Goal: Task Accomplishment & Management: Use online tool/utility

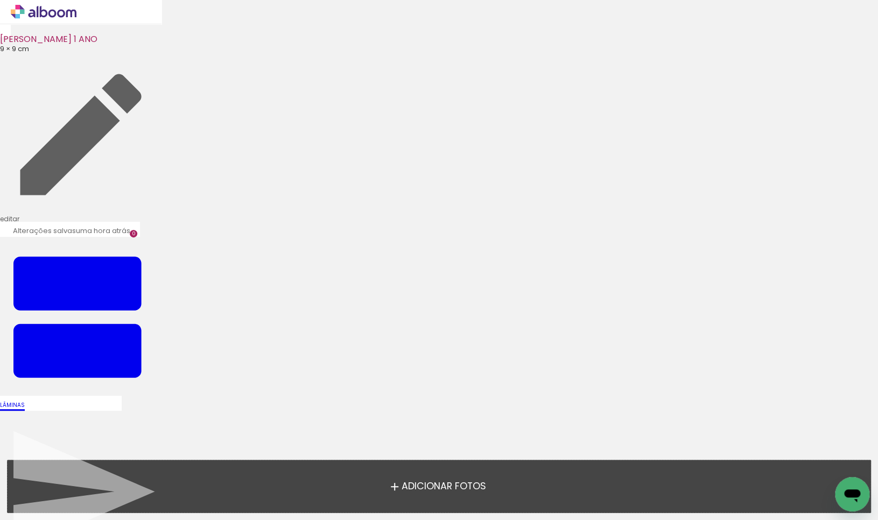
click at [457, 488] on span "Adicionar Fotos" at bounding box center [443, 487] width 84 height 10
click at [0, 0] on input "file" at bounding box center [0, 0] width 0 height 0
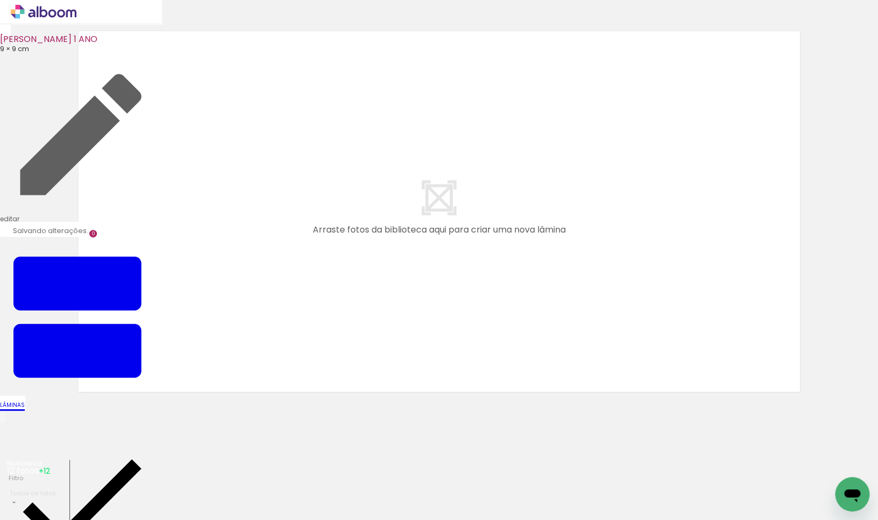
scroll to position [12, 0]
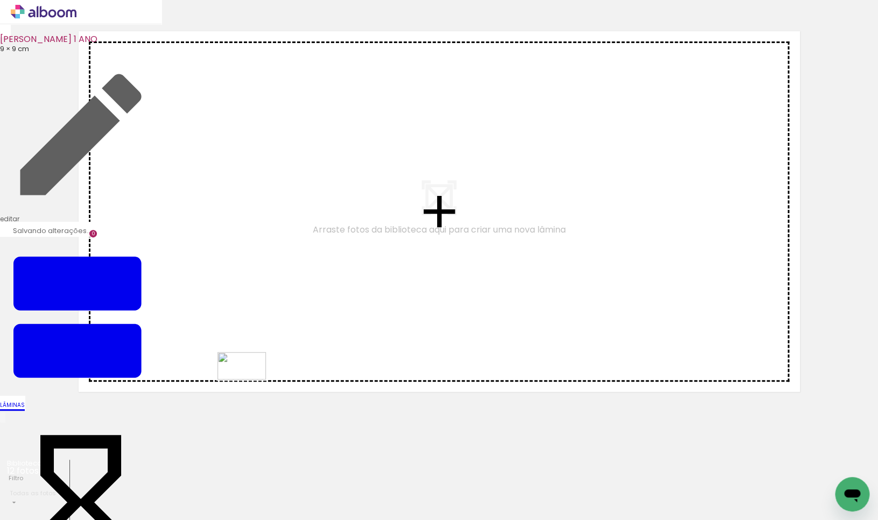
drag, startPoint x: 298, startPoint y: 487, endPoint x: 250, endPoint y: 386, distance: 111.7
click at [249, 383] on quentale-workspace at bounding box center [439, 260] width 878 height 520
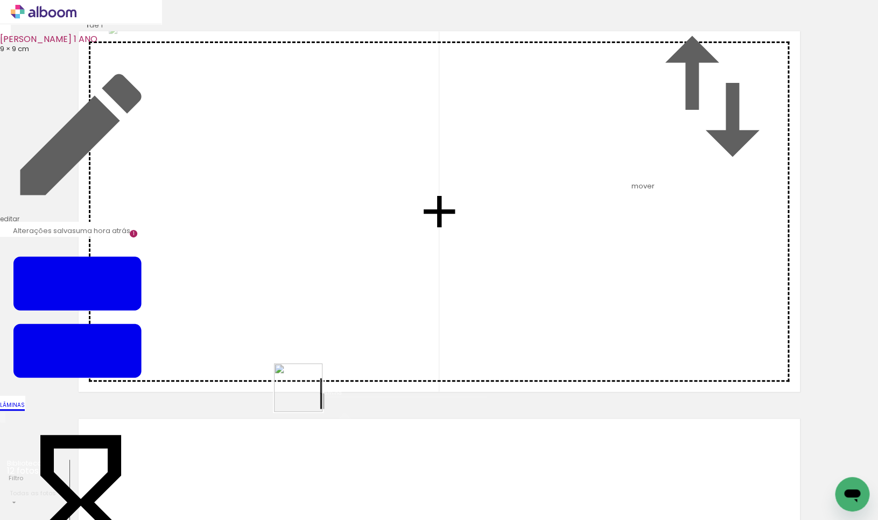
drag, startPoint x: 349, startPoint y: 492, endPoint x: 300, endPoint y: 383, distance: 119.4
click at [300, 383] on quentale-workspace at bounding box center [439, 260] width 878 height 520
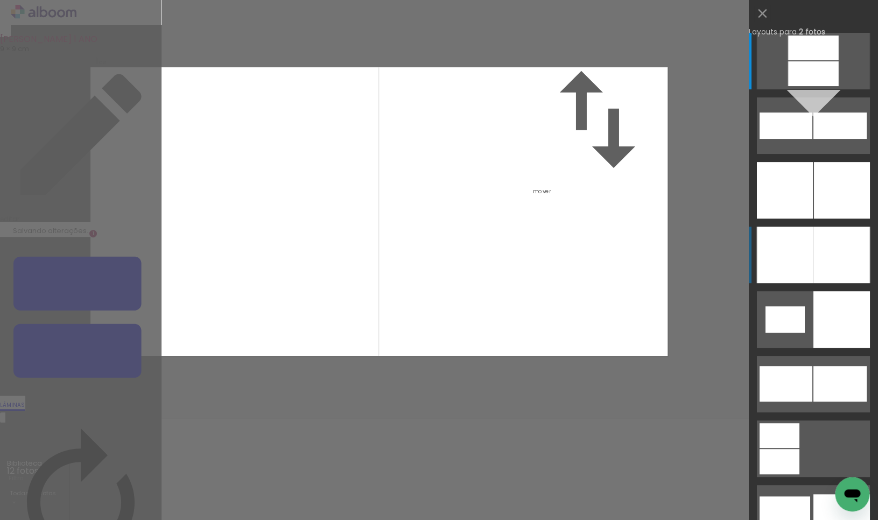
click at [802, 251] on div at bounding box center [785, 255] width 57 height 57
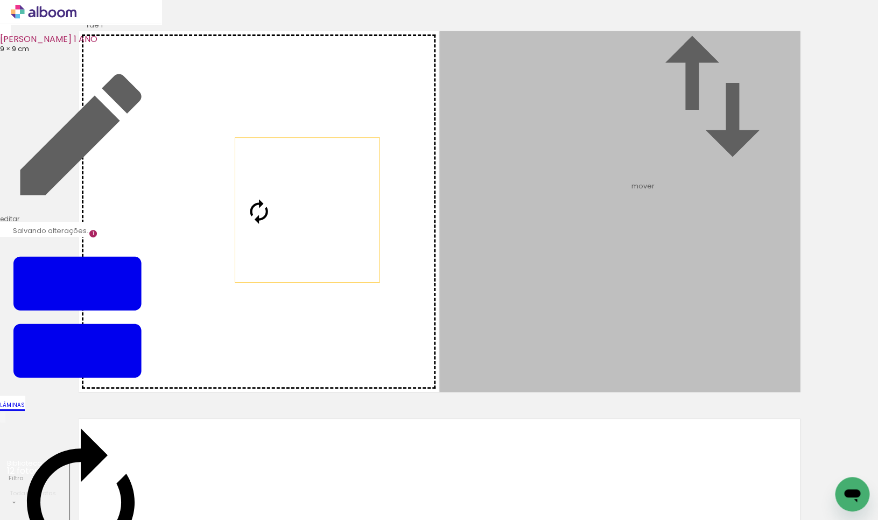
drag, startPoint x: 703, startPoint y: 244, endPoint x: 307, endPoint y: 252, distance: 396.1
click at [0, 0] on slot at bounding box center [0, 0] width 0 height 0
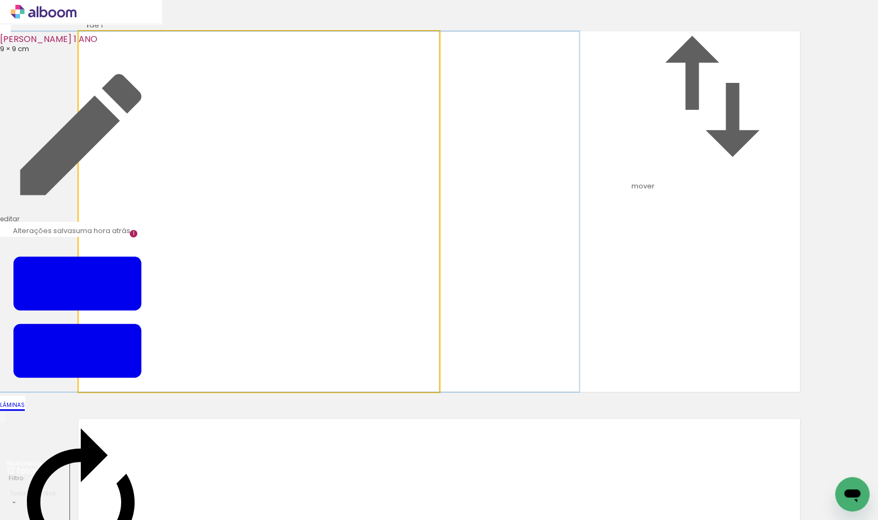
click at [335, 248] on quentale-photo at bounding box center [259, 211] width 361 height 361
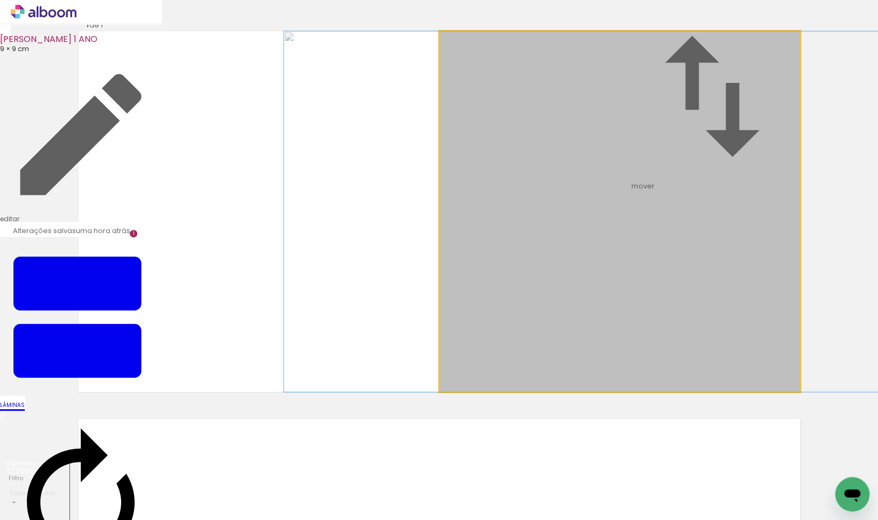
drag, startPoint x: 567, startPoint y: 257, endPoint x: 551, endPoint y: 257, distance: 15.6
click at [551, 257] on album-spread "1 de 1" at bounding box center [439, 211] width 721 height 361
click at [585, 256] on div at bounding box center [600, 211] width 641 height 361
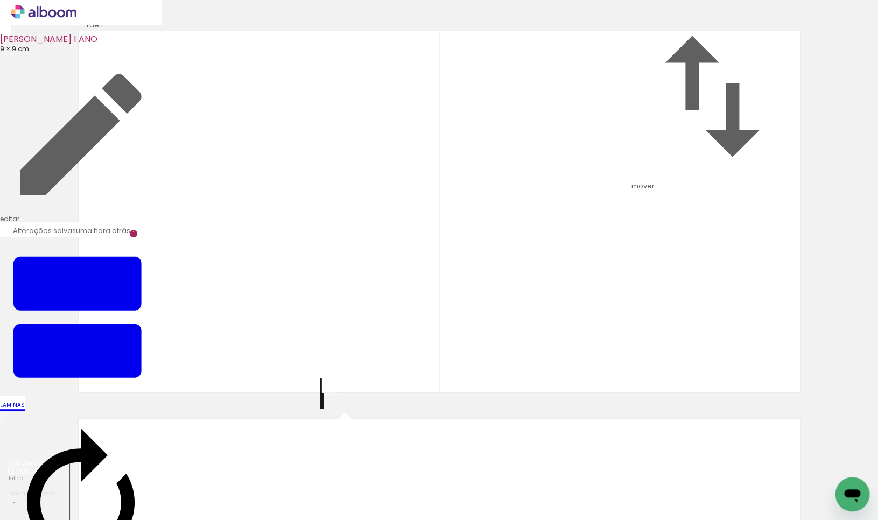
scroll to position [419, 0]
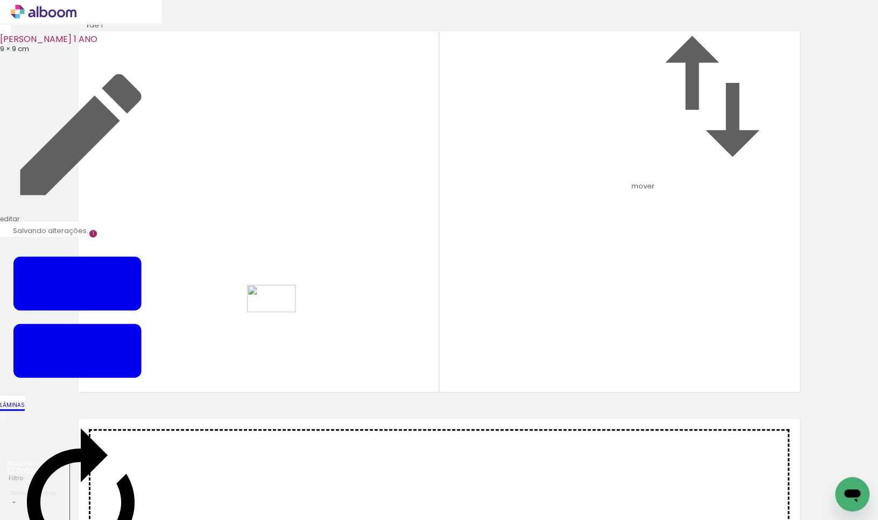
drag, startPoint x: 418, startPoint y: 483, endPoint x: 337, endPoint y: 375, distance: 135.0
click at [279, 317] on quentale-workspace at bounding box center [439, 260] width 878 height 520
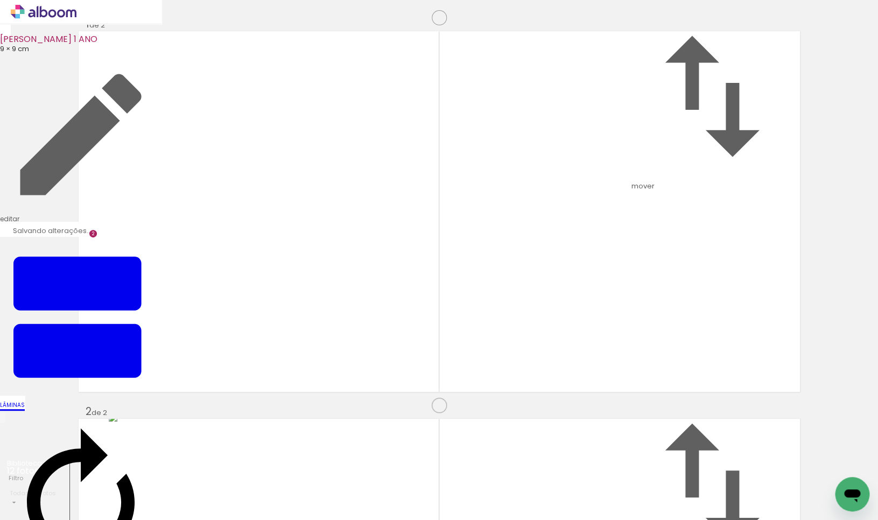
scroll to position [400, 0]
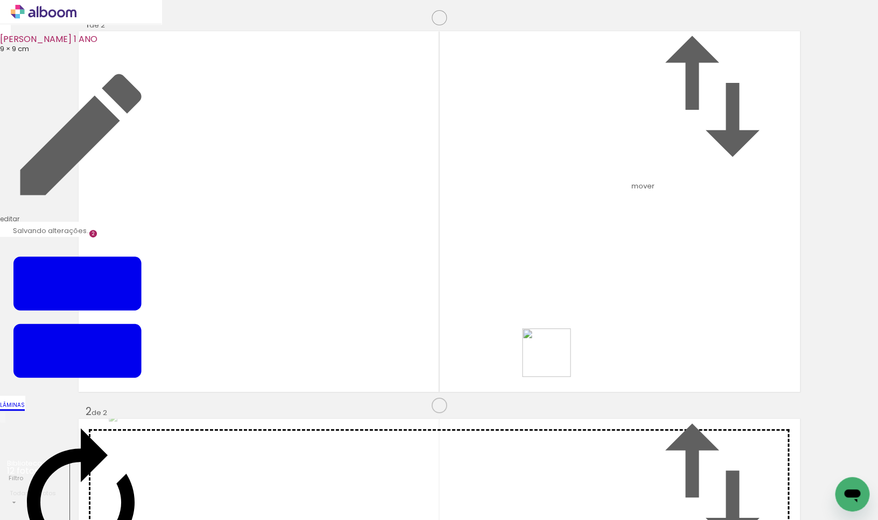
drag, startPoint x: 474, startPoint y: 485, endPoint x: 581, endPoint y: 324, distance: 193.7
click at [587, 321] on quentale-workspace at bounding box center [439, 260] width 878 height 520
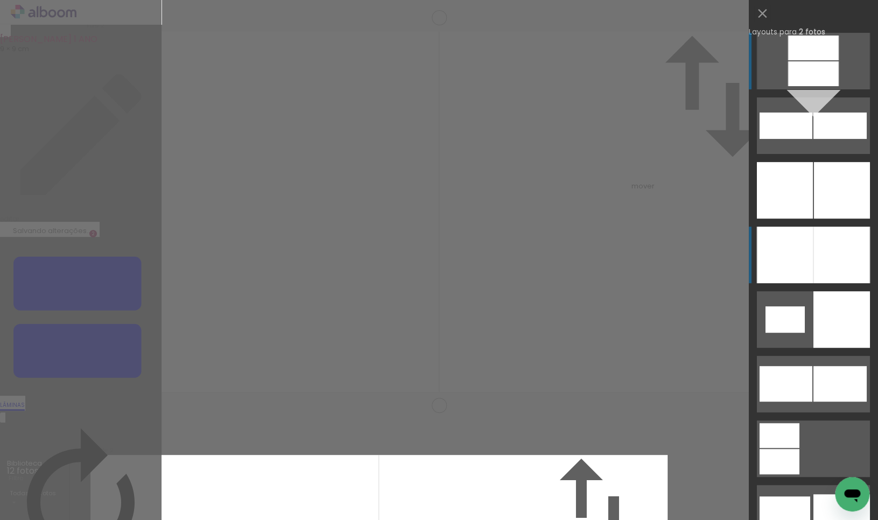
click at [780, 259] on div at bounding box center [785, 255] width 57 height 57
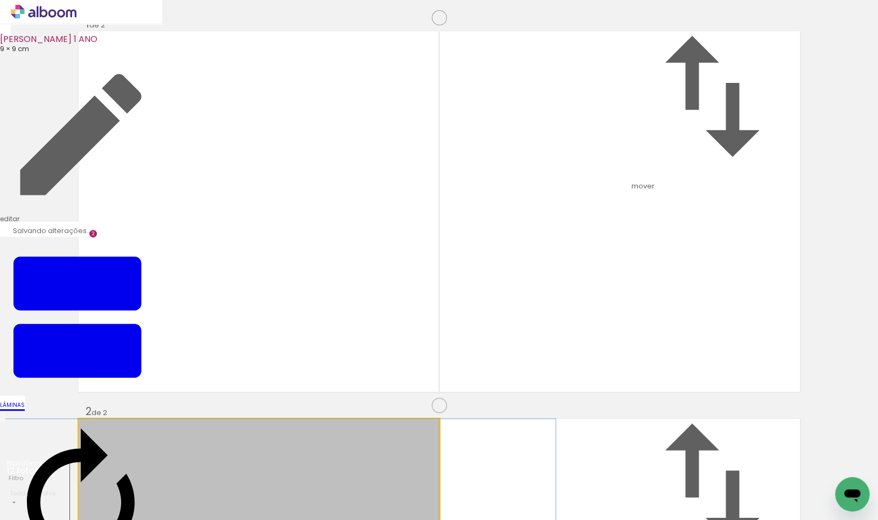
drag, startPoint x: 298, startPoint y: 274, endPoint x: 277, endPoint y: 272, distance: 21.7
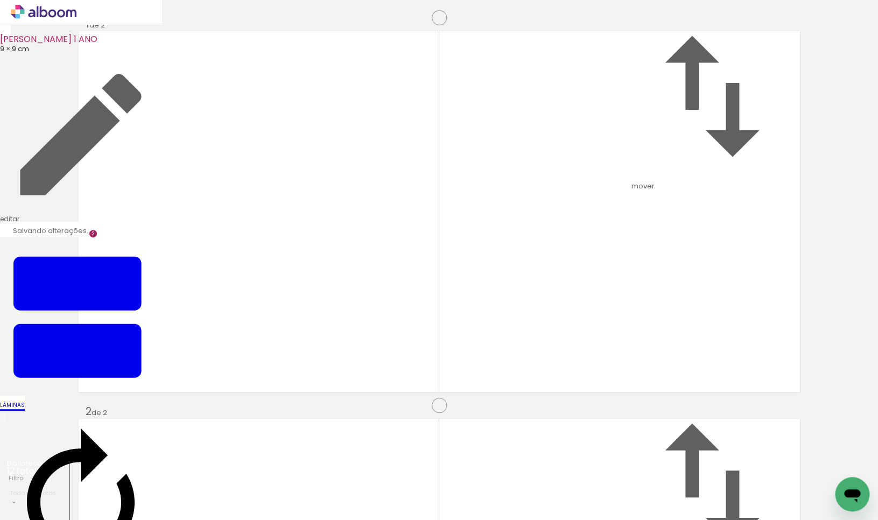
scroll to position [806, 0]
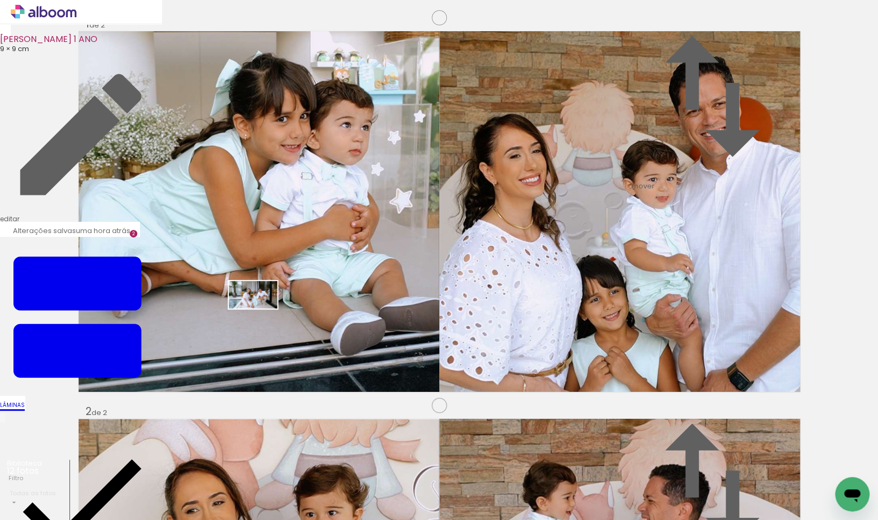
drag, startPoint x: 603, startPoint y: 491, endPoint x: 261, endPoint y: 313, distance: 385.6
click at [261, 313] on quentale-workspace at bounding box center [439, 260] width 878 height 520
drag, startPoint x: 770, startPoint y: 485, endPoint x: 640, endPoint y: 342, distance: 193.2
click at [640, 342] on quentale-workspace at bounding box center [439, 260] width 878 height 520
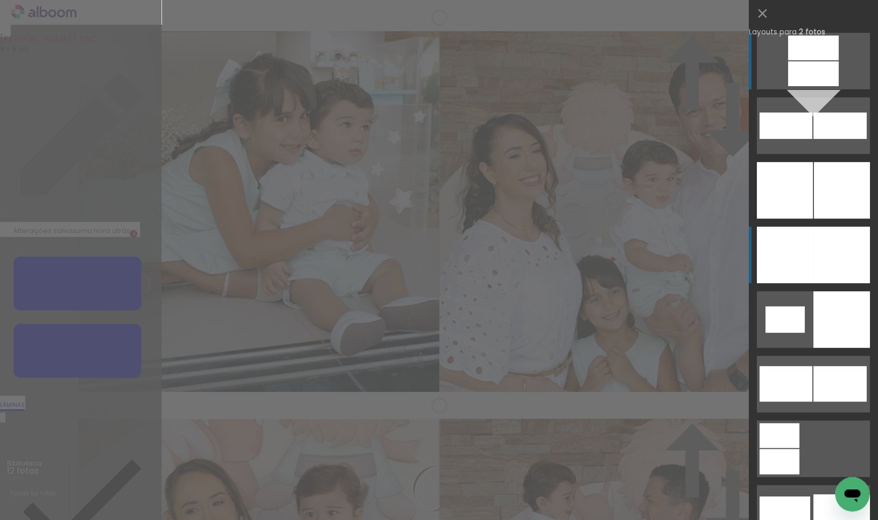
click at [843, 263] on div at bounding box center [841, 255] width 57 height 57
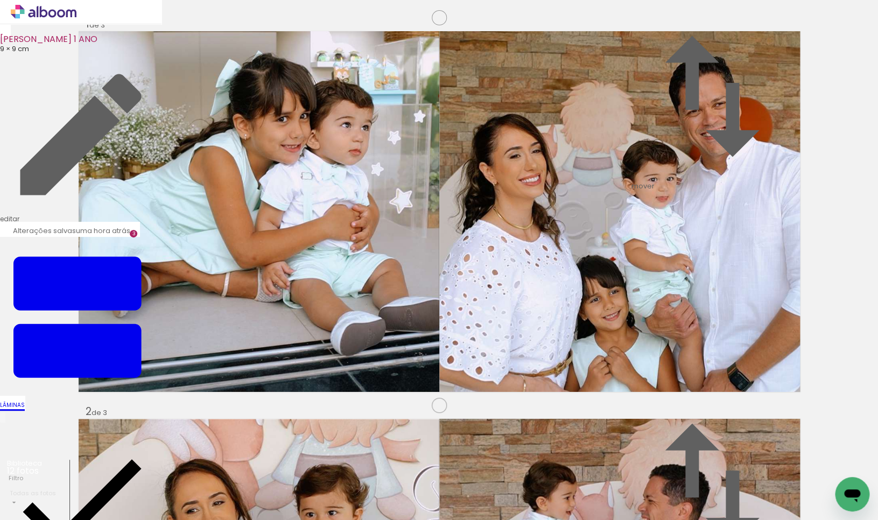
drag, startPoint x: 312, startPoint y: 274, endPoint x: 295, endPoint y: 273, distance: 16.7
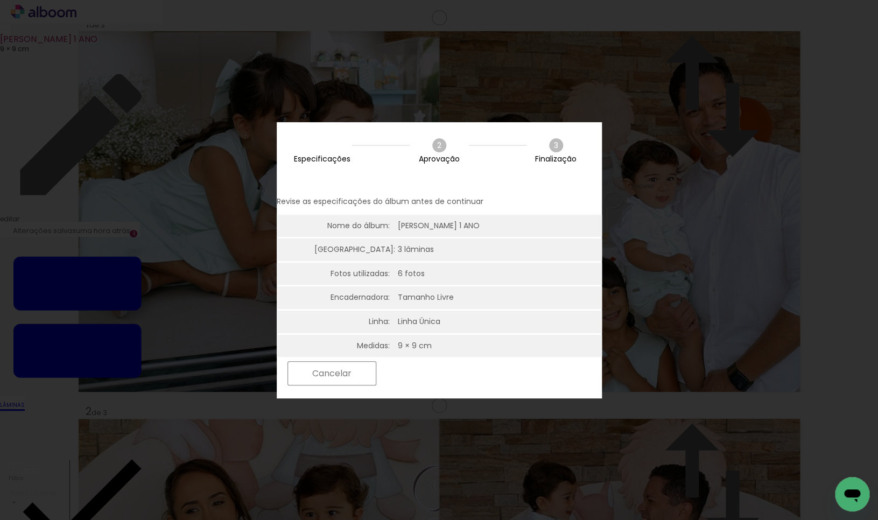
click at [0, 0] on slot "Próximo" at bounding box center [0, 0] width 0 height 0
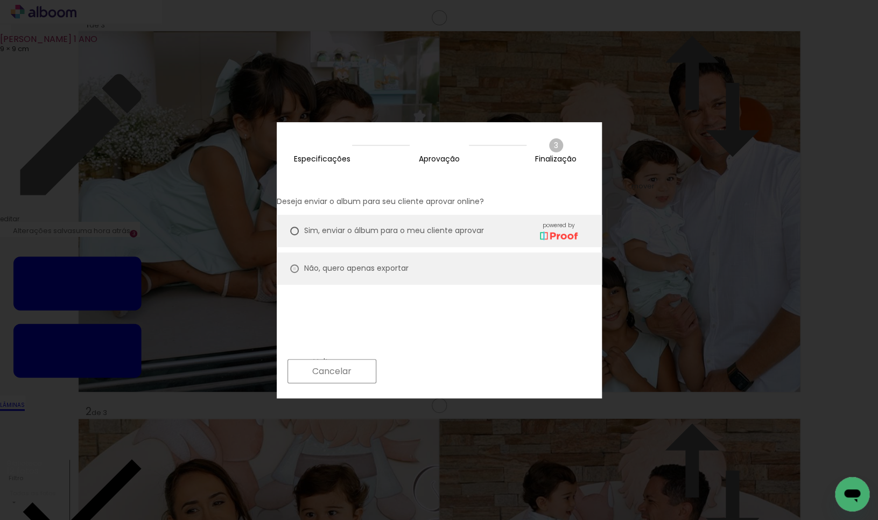
click at [299, 264] on div at bounding box center [294, 268] width 9 height 9
type paper-radio-button "on"
click at [0, 0] on slot "Próximo" at bounding box center [0, 0] width 0 height 0
type input "Alta, 300 DPI"
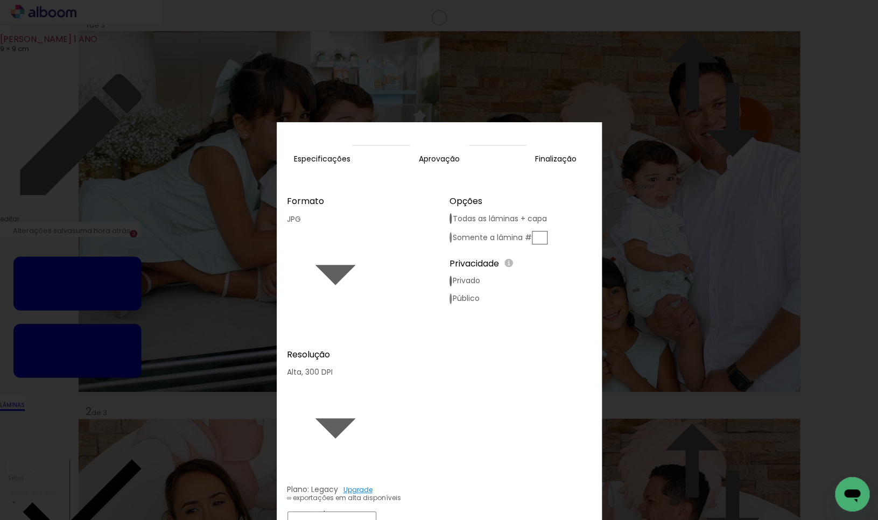
click at [467, 512] on paper-button "Exportar" at bounding box center [425, 523] width 86 height 23
